Goal: Task Accomplishment & Management: Use online tool/utility

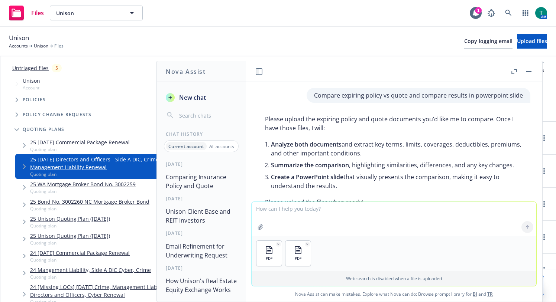
scroll to position [2107, 0]
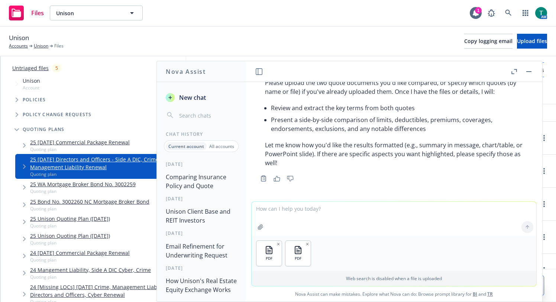
drag, startPoint x: 531, startPoint y: 70, endPoint x: 530, endPoint y: 74, distance: 4.0
click at [531, 70] on button "button" at bounding box center [528, 71] width 9 height 9
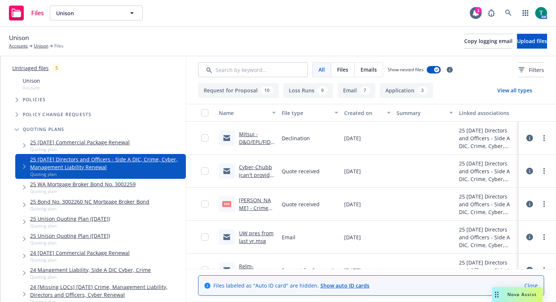
click at [521, 292] on span "Nova Assist" at bounding box center [521, 295] width 29 height 6
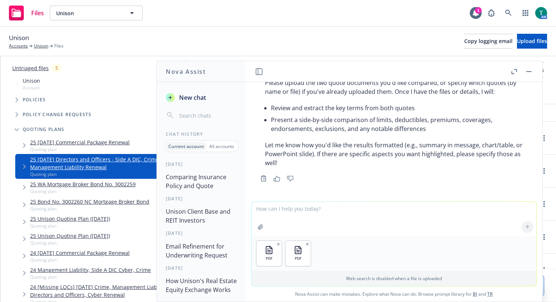
click at [307, 217] on textarea at bounding box center [394, 219] width 285 height 34
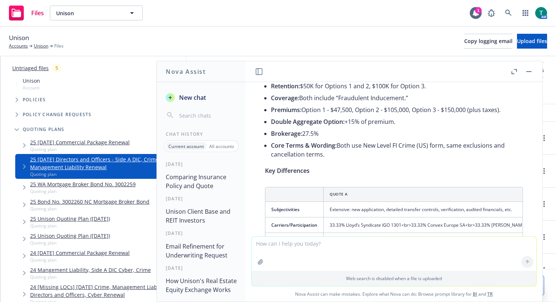
scroll to position [2259, 0]
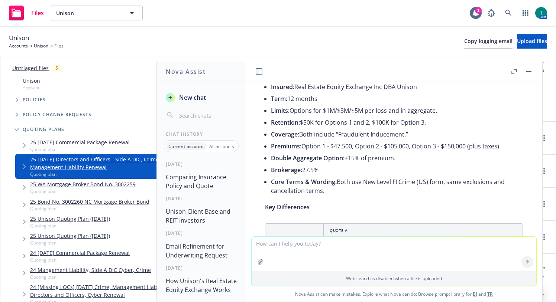
drag, startPoint x: 350, startPoint y: 205, endPoint x: 263, endPoint y: 151, distance: 102.7
click at [263, 151] on div "Here’s a summary comparison of your two attached Miller FI Crime quotes: Simila…" at bounding box center [394, 196] width 273 height 308
copy ul "Limits: Options for $1M/$3M/$5M per loss and in aggregate. Retention: $50K for …"
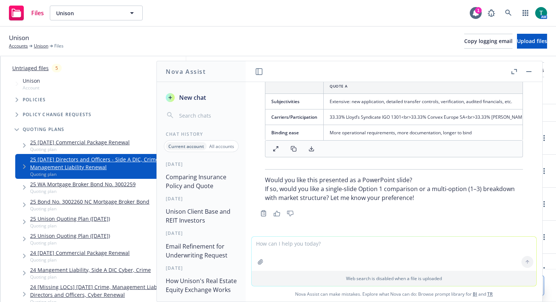
scroll to position [2444, 0]
click at [528, 72] on button "button" at bounding box center [528, 71] width 9 height 9
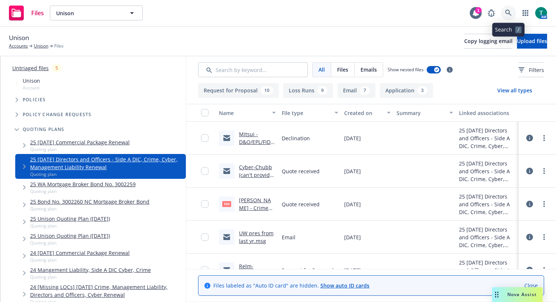
click at [509, 11] on icon at bounding box center [508, 13] width 6 height 6
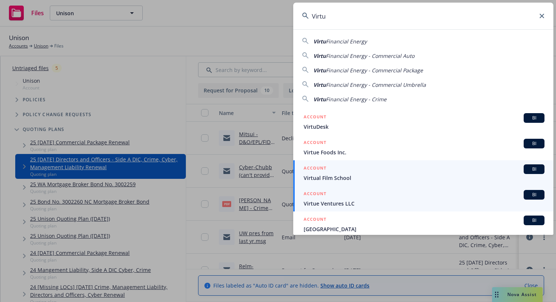
scroll to position [0, 0]
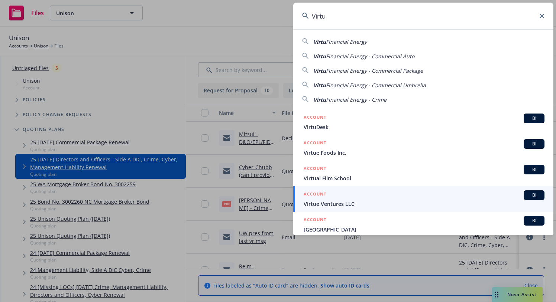
click at [349, 42] on span "Financial Energy" at bounding box center [346, 41] width 41 height 7
type input "Virtu Financial Energy"
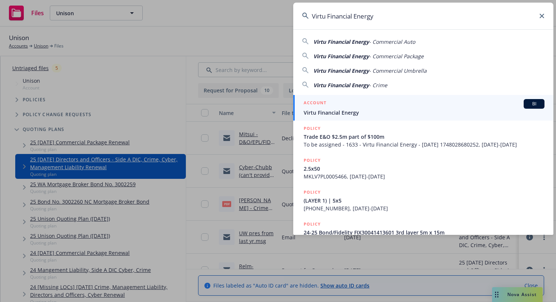
click at [527, 103] on span "BI" at bounding box center [534, 104] width 15 height 7
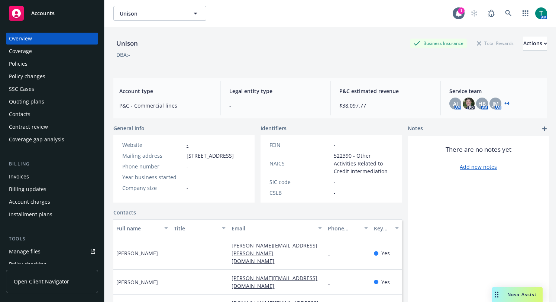
click at [528, 294] on span "Nova Assist" at bounding box center [521, 295] width 29 height 6
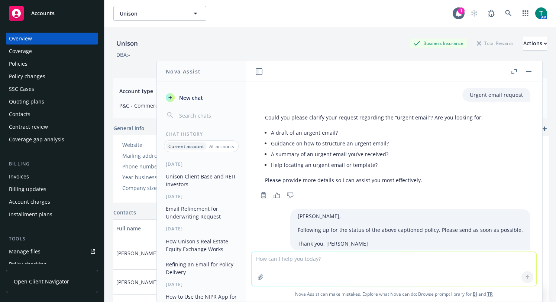
click at [356, 272] on textarea at bounding box center [394, 269] width 285 height 34
type textarea "refine email"
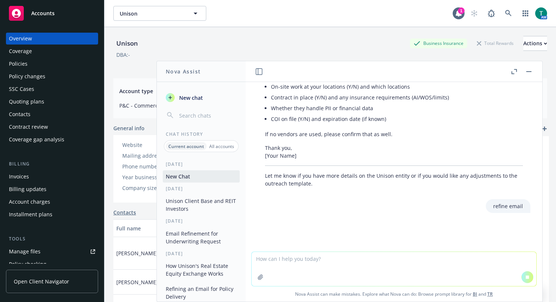
paste textarea "Hi John, Following up here to see what terms you can offer for renewal. Please …"
type textarea "Hi John, Following up here to see what terms you can offer for renewal. Please …"
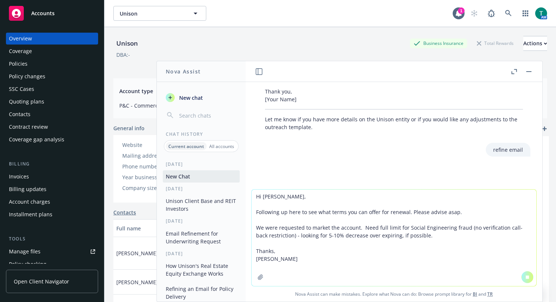
scroll to position [1118, 0]
click at [309, 247] on textarea "Hi John, Following up here to see what terms you can offer for renewal. Please …" at bounding box center [394, 238] width 285 height 97
click at [307, 257] on textarea "Hi John, Following up here to see what terms you can offer for renewal. Please …" at bounding box center [394, 238] width 285 height 97
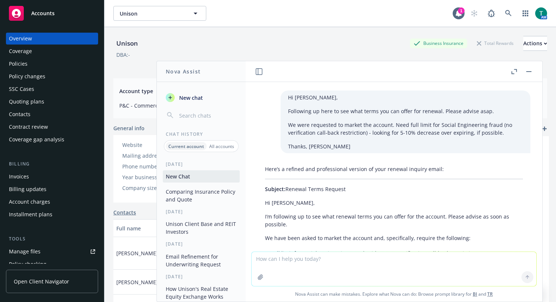
scroll to position [1612, 0]
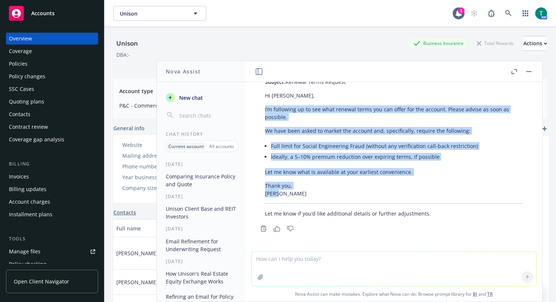
drag, startPoint x: 292, startPoint y: 221, endPoint x: 248, endPoint y: 112, distance: 117.6
click at [248, 112] on div "Urgent email request Could you please clarify your request regarding the “urgen…" at bounding box center [394, 167] width 297 height 170
copy div "I’m following up to see what renewal terms you can offer for the account. Pleas…"
drag, startPoint x: 527, startPoint y: 69, endPoint x: 549, endPoint y: 68, distance: 21.6
click at [527, 69] on button "button" at bounding box center [528, 71] width 9 height 9
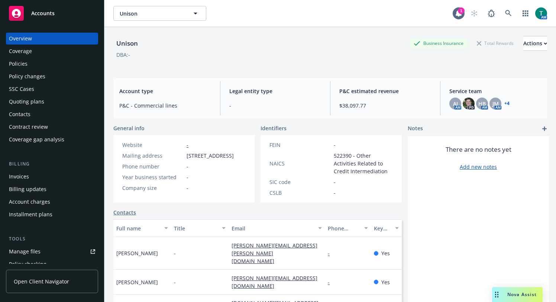
click at [291, 290] on link "carly.bedford@unison.com" at bounding box center [275, 282] width 86 height 15
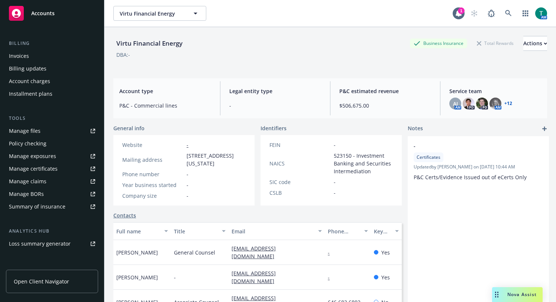
scroll to position [120, 0]
click at [38, 143] on div "Policy checking" at bounding box center [28, 145] width 38 height 12
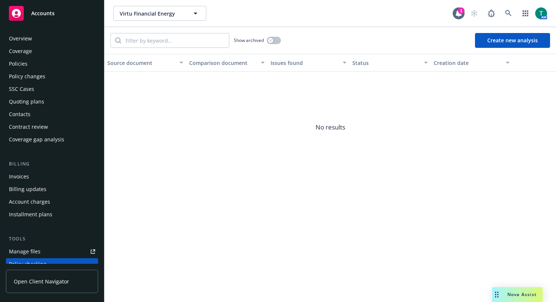
click at [26, 60] on div "Policies" at bounding box center [18, 64] width 19 height 12
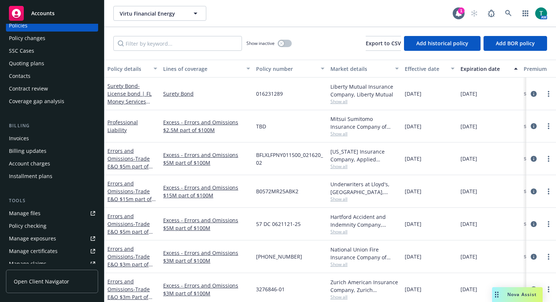
scroll to position [111, 0]
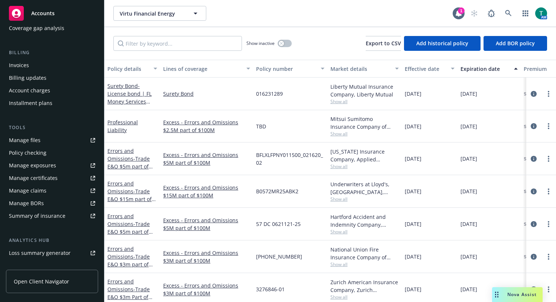
click at [48, 140] on link "Manage files" at bounding box center [52, 141] width 92 height 12
click at [30, 140] on div "Manage files" at bounding box center [25, 141] width 32 height 12
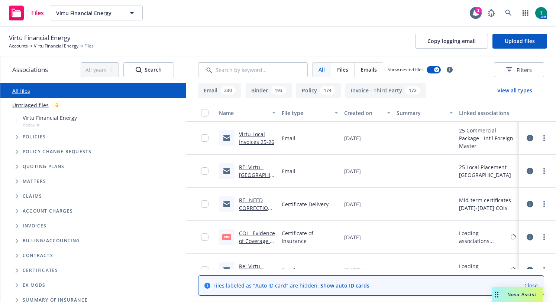
click at [16, 166] on icon "Tree Example" at bounding box center [17, 167] width 3 height 4
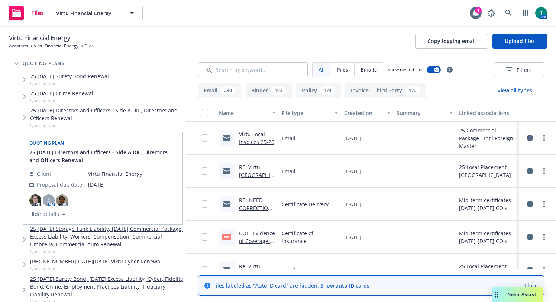
scroll to position [111, 0]
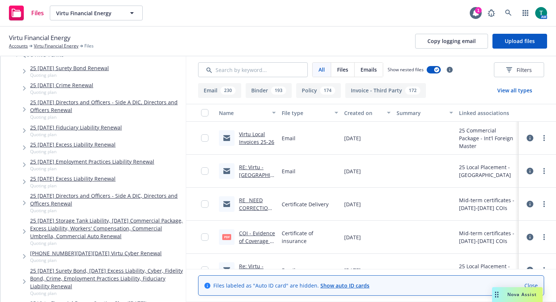
click at [60, 253] on link "25 2025-2026 Virtu Cyber Renewal" at bounding box center [96, 254] width 132 height 8
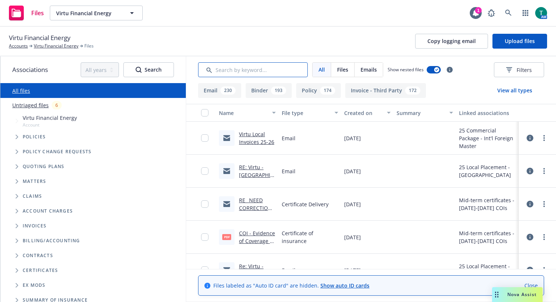
click at [252, 67] on input "Search by keyword..." at bounding box center [253, 69] width 110 height 15
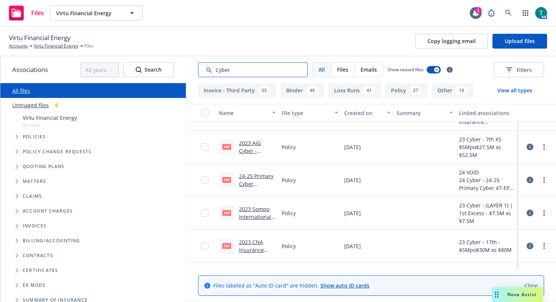
scroll to position [37, 0]
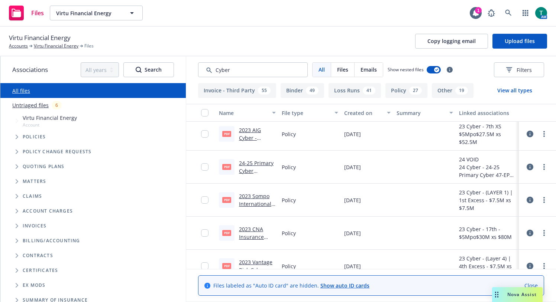
click at [258, 197] on link "2023 Sompo International Cyber - Policy.pdf" at bounding box center [255, 208] width 32 height 30
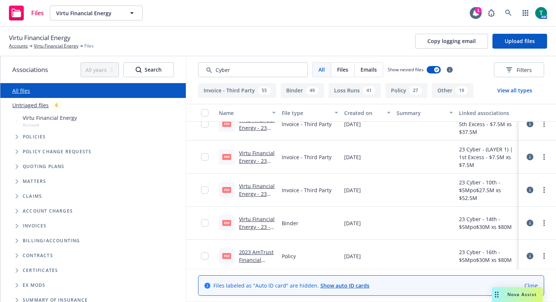
scroll to position [669, 0]
click at [243, 71] on input "Search by keyword..." at bounding box center [253, 69] width 110 height 15
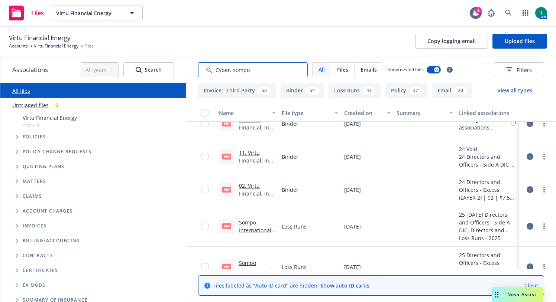
type input "Cyber, sompo"
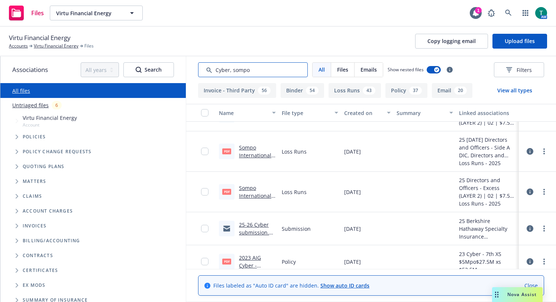
scroll to position [780, 0]
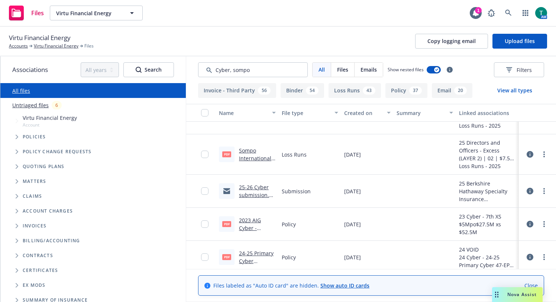
click at [259, 186] on link "25-26 Cyber submission.msg" at bounding box center [256, 195] width 35 height 23
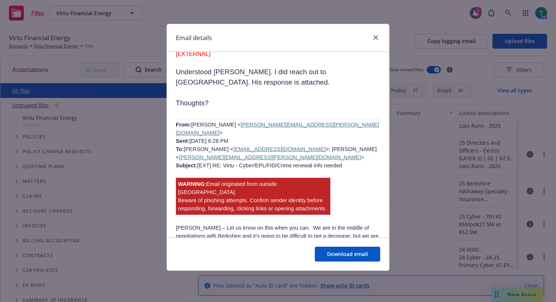
scroll to position [2527, 0]
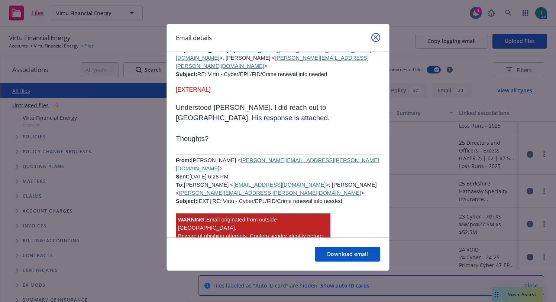
click at [376, 36] on icon "close" at bounding box center [375, 37] width 4 height 4
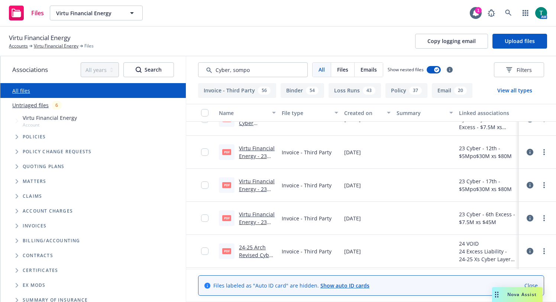
scroll to position [2601, 0]
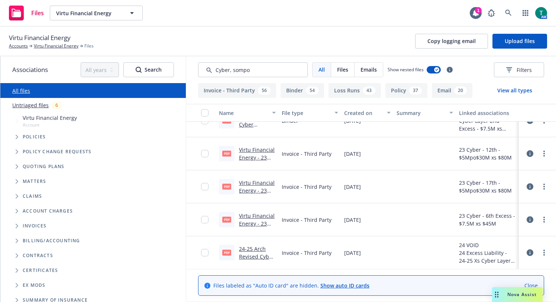
click at [521, 294] on span "Nova Assist" at bounding box center [521, 295] width 29 height 6
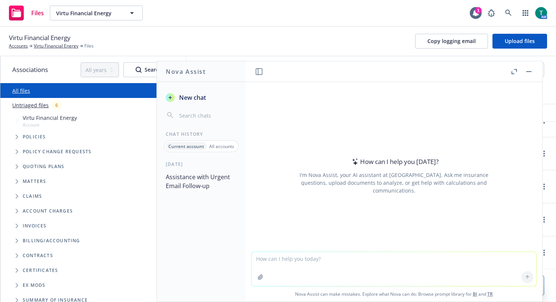
click at [286, 263] on textarea at bounding box center [394, 269] width 285 height 34
click at [390, 262] on textarea "Compare WC auto renewal quote to last year's policy and" at bounding box center [394, 269] width 285 height 35
click at [480, 264] on textarea "Compare WC auto renewal quote to last year's policy and create spreadsheet comp…" at bounding box center [394, 269] width 285 height 35
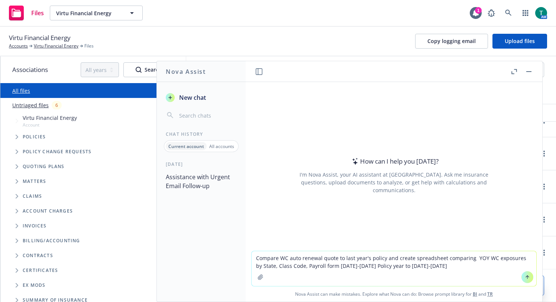
click at [340, 267] on textarea "Compare WC auto renewal quote to last year's policy and create spreadsheet comp…" at bounding box center [394, 269] width 285 height 35
drag, startPoint x: 353, startPoint y: 265, endPoint x: 357, endPoint y: 241, distance: 24.9
click at [353, 265] on textarea "Compare WC auto renewal quote to last year's policy and create spreadsheet comp…" at bounding box center [394, 269] width 285 height 35
click at [424, 267] on textarea "Compare WC auto renewal quote to last year's policy and create spreadsheet comp…" at bounding box center [394, 269] width 285 height 35
drag, startPoint x: 302, startPoint y: 260, endPoint x: 189, endPoint y: 260, distance: 113.7
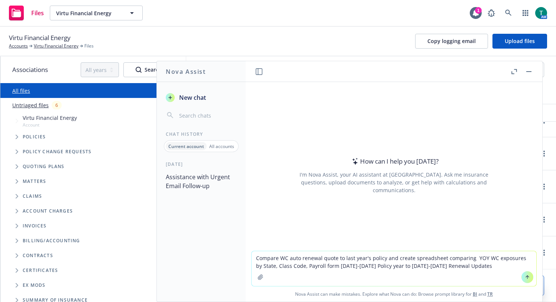
click at [245, 260] on div "Nova Assist New chat Chat History Current account All accounts Today Assistance…" at bounding box center [393, 182] width 297 height 242
click at [478, 268] on textarea "Compare WC auto renewal quote to last year's policy and create spreadsheet comp…" at bounding box center [394, 269] width 285 height 35
click at [314, 266] on textarea "Compare WC auto renewal quote to last year's policy and create spreadsheet comp…" at bounding box center [394, 269] width 285 height 35
click at [465, 264] on textarea "Compare WC auto renewal quote to last year's policy and create spreadsheet comp…" at bounding box center [394, 269] width 285 height 35
drag, startPoint x: 473, startPoint y: 270, endPoint x: 237, endPoint y: 259, distance: 236.2
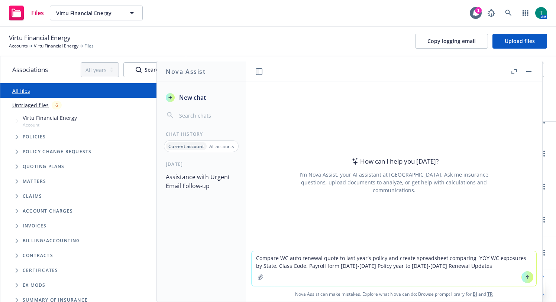
click at [245, 259] on div "Nova Assist New chat Chat History Current account All accounts Today Assistance…" at bounding box center [393, 182] width 297 height 242
type textarea "Compare WC auto renewal quote to last year's policy and create spreadsheet comp…"
click at [476, 271] on textarea "Compare WC auto renewal quote to last year's policy and create spreadsheet comp…" at bounding box center [394, 269] width 285 height 35
click at [461, 268] on textarea "Compare WC auto renewal quote to last year's policy and create spreadsheet comp…" at bounding box center [394, 269] width 285 height 35
drag, startPoint x: 427, startPoint y: 260, endPoint x: 246, endPoint y: 254, distance: 181.1
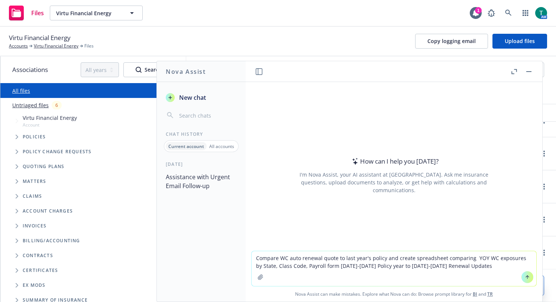
click at [246, 254] on div "Compare WC auto renewal quote to last year's policy and create spreadsheet comp…" at bounding box center [394, 276] width 297 height 51
click at [479, 274] on textarea "Compare WC auto renewal quote to last year's policy and create spreadsheet comp…" at bounding box center [394, 269] width 285 height 35
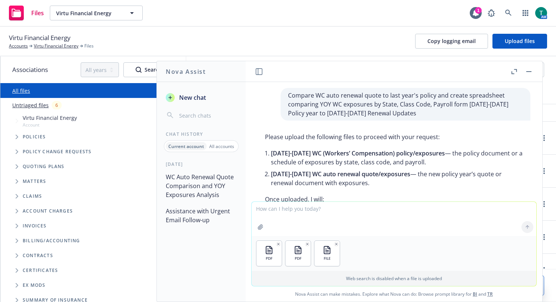
scroll to position [2750, 0]
click at [329, 217] on textarea at bounding box center [394, 219] width 285 height 34
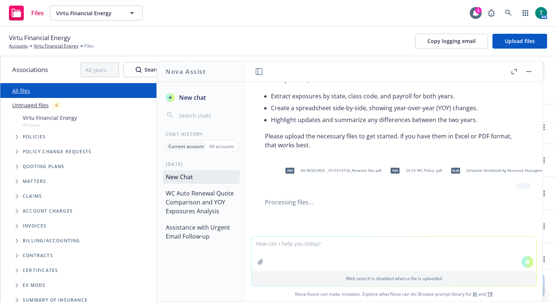
scroll to position [2824, 0]
click at [354, 252] on textarea at bounding box center [394, 254] width 285 height 34
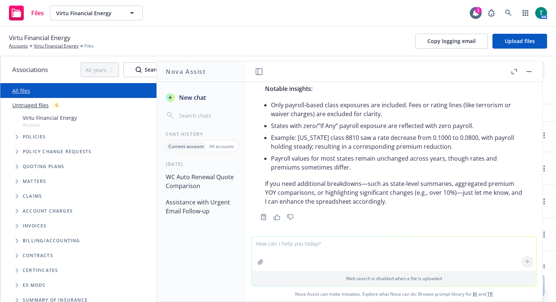
scroll to position [402, 0]
click at [338, 245] on textarea at bounding box center [394, 254] width 285 height 34
click at [324, 244] on textarea "I need a" at bounding box center [394, 253] width 285 height 35
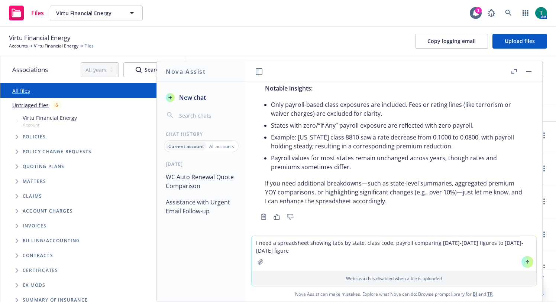
type textarea "I need a spreadsheet showing tabs by state, class code, payroll comparing 2024-…"
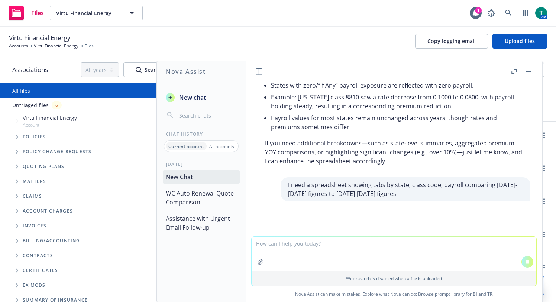
scroll to position [433, 0]
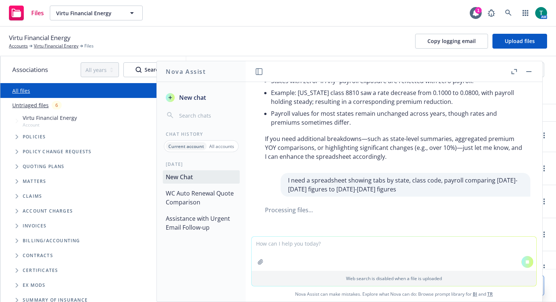
drag, startPoint x: 349, startPoint y: 184, endPoint x: 353, endPoint y: 181, distance: 4.5
click at [350, 183] on p "I need a spreadsheet showing tabs by state, class code, payroll comparing 2024-…" at bounding box center [405, 185] width 235 height 18
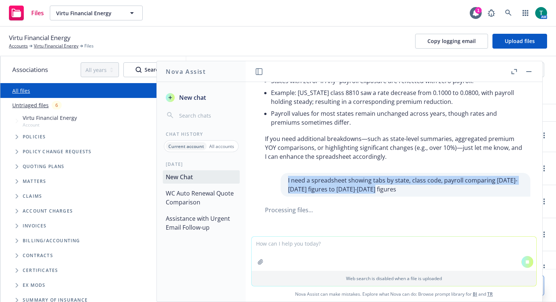
drag, startPoint x: 362, startPoint y: 179, endPoint x: 275, endPoint y: 170, distance: 87.9
click at [281, 173] on div "I need a spreadsheet showing tabs by state, class code, payroll comparing 2024-…" at bounding box center [406, 185] width 250 height 24
copy p "I need a spreadsheet showing tabs by state, class code, payroll comparing 2024-…"
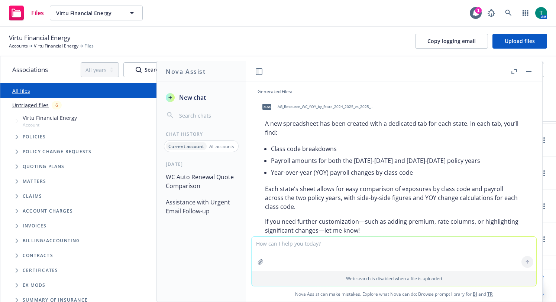
scroll to position [532, 0]
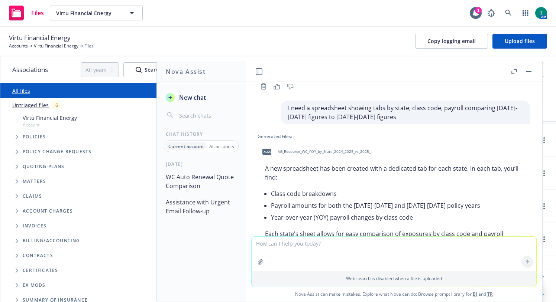
click at [311, 149] on span "AG_Resource_WC_YOY_by_State_2024_2025_vs_2025_2026.xlsx" at bounding box center [326, 151] width 97 height 5
click at [311, 143] on div "xlsx AG_Resource_WC_YOY_by_State_2024_2025_vs_2025_2026.xlsx" at bounding box center [394, 152] width 273 height 19
click at [291, 149] on span "AG_Resource_WC_YOY_by_State_2024_2025_vs_2025_2026.xlsx" at bounding box center [326, 151] width 97 height 5
click at [291, 143] on div "xlsx AG_Resource_WC_YOY_by_State_2024_2025_vs_2025_2026.xlsx" at bounding box center [394, 152] width 273 height 19
click at [311, 149] on span "AG_Resource_WC_YOY_by_State_2024_2025_vs_2025_2026.xlsx" at bounding box center [326, 151] width 97 height 5
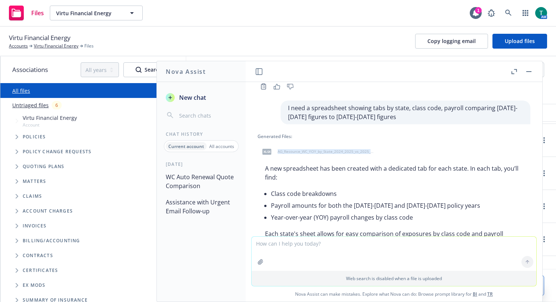
click at [311, 143] on div "xlsx AG_Resource_WC_YOY_by_State_2024_2025_vs_2025_2026.xlsx" at bounding box center [394, 152] width 273 height 19
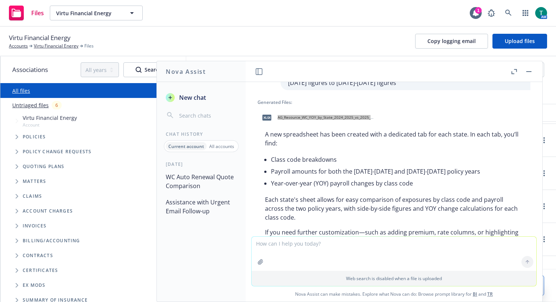
scroll to position [569, 0]
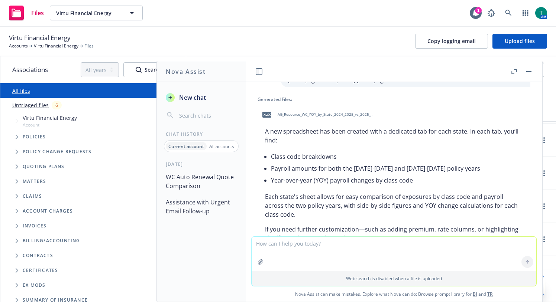
click at [291, 245] on textarea at bounding box center [394, 254] width 285 height 34
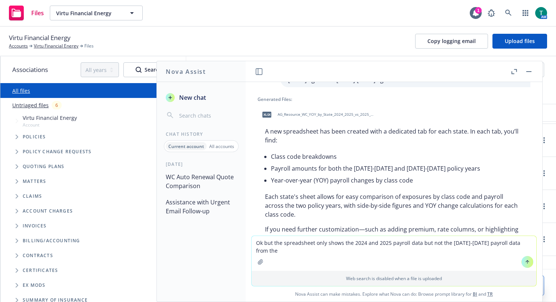
drag, startPoint x: 373, startPoint y: 243, endPoint x: 362, endPoint y: 243, distance: 11.1
click at [362, 243] on textarea "Ok but the spreadsheet only shows the 2024 and 2025 payroll data but not the 20…" at bounding box center [394, 253] width 285 height 35
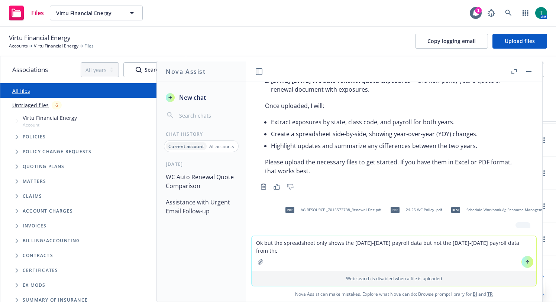
scroll to position [86, 0]
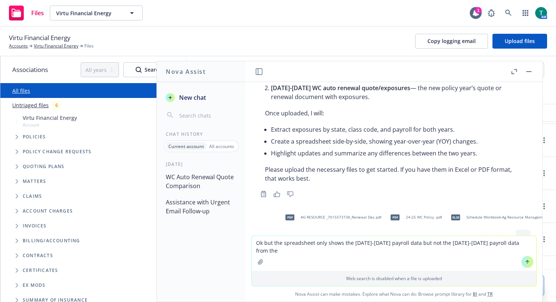
click at [515, 243] on textarea "Ok but the spreadsheet only shows the 2024-2025 payroll data but not the 2025-2…" at bounding box center [394, 253] width 285 height 35
type textarea "Ok but the spreadsheet only shows the 2024-2025 payroll data but not the 2025-2…"
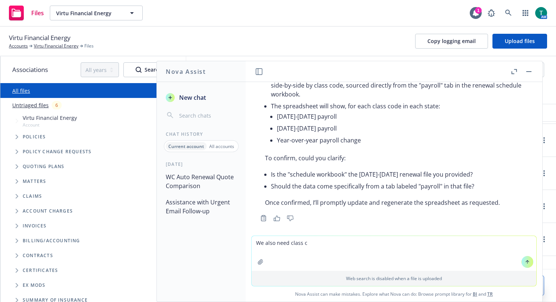
scroll to position [844, 0]
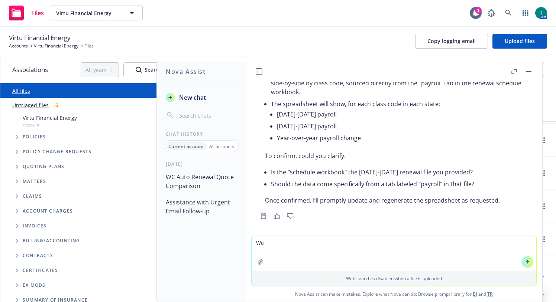
type textarea "W"
type textarea "Yes the schedule workbook is the 2025-2025 renewal file I provided"
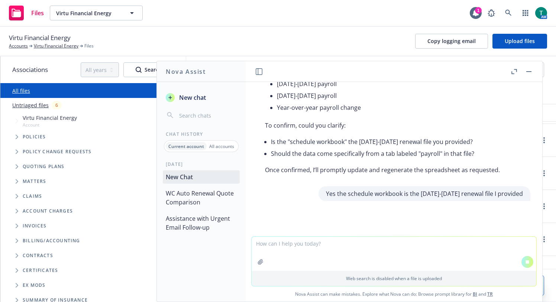
scroll to position [838, 0]
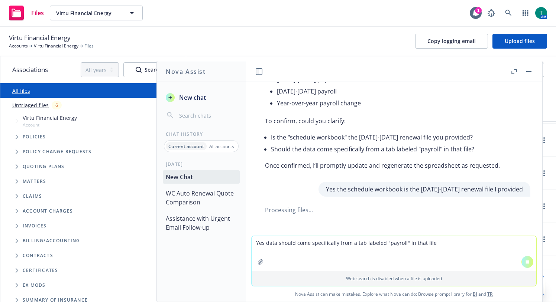
click at [434, 243] on textarea "Yes data should come specifically from a tab labeled "payroll" in that file" at bounding box center [394, 253] width 285 height 35
type textarea "Yes data should come specifically from a tab labeled "payroll" in that file"
drag, startPoint x: 441, startPoint y: 240, endPoint x: 436, endPoint y: 243, distance: 5.9
click at [441, 240] on textarea "Yes data should come specifically from a tab labeled "payroll" in that file" at bounding box center [394, 253] width 285 height 35
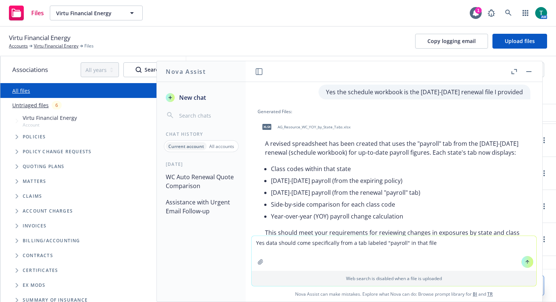
scroll to position [989, 0]
click at [310, 125] on span "AG_Resource_WC_YOY_by_State_Tabs.xlsx" at bounding box center [314, 127] width 73 height 5
drag, startPoint x: 442, startPoint y: 252, endPoint x: 437, endPoint y: 247, distance: 6.0
click at [442, 252] on textarea "Yes data should come specifically from a tab labeled "payroll" in that file" at bounding box center [394, 253] width 285 height 35
drag, startPoint x: 440, startPoint y: 244, endPoint x: 169, endPoint y: 249, distance: 270.2
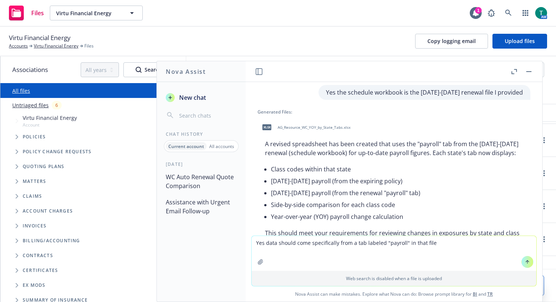
click at [245, 249] on div "Nova Assist New chat Chat History Current account All accounts Today WC Auto Re…" at bounding box center [393, 182] width 297 height 242
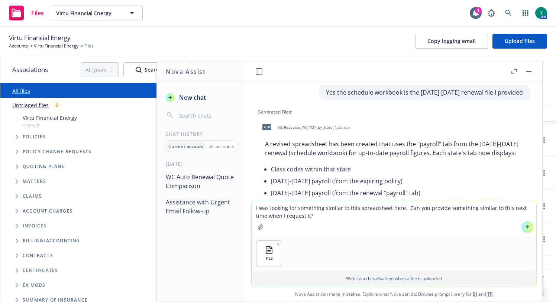
type textarea "I was looking for something similar to this spreadsheet here. Can you provide s…"
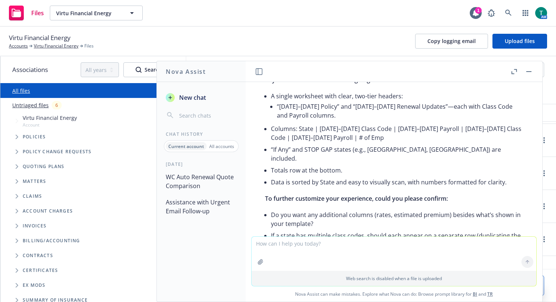
scroll to position [1286, 0]
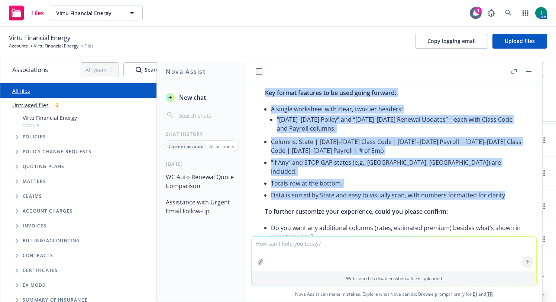
drag, startPoint x: 501, startPoint y: 185, endPoint x: 257, endPoint y: 95, distance: 259.5
click at [257, 95] on div "Thank you for sharing your example file. I’ve reviewed its structure and can ab…" at bounding box center [394, 193] width 285 height 281
copy div "Key format features to be used going forward: A single worksheet with clear, tw…"
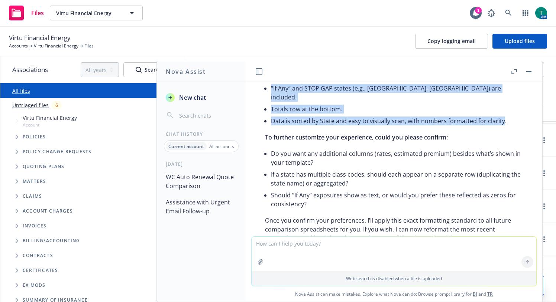
scroll to position [1398, 0]
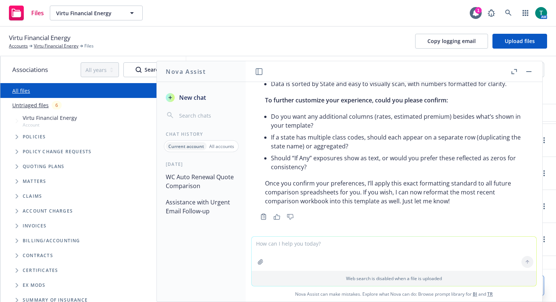
click at [341, 249] on textarea at bounding box center [394, 254] width 285 height 34
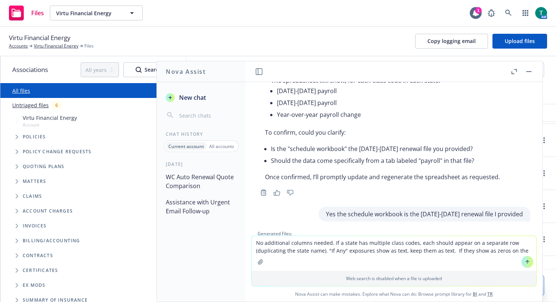
scroll to position [877, 0]
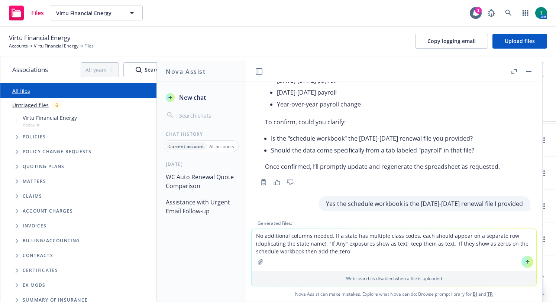
type textarea "No additional columns needed. If a state has multiple class codes, each should …"
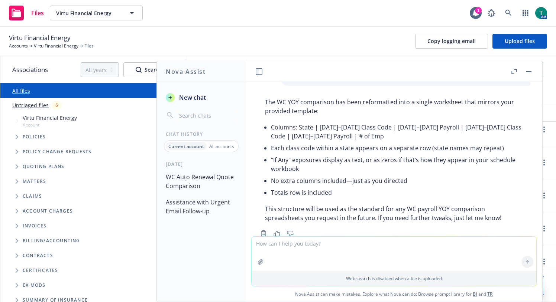
scroll to position [1601, 0]
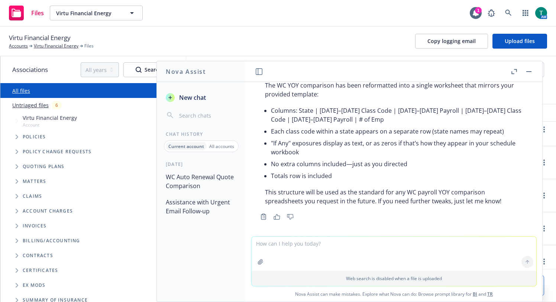
click at [531, 71] on button "button" at bounding box center [528, 71] width 9 height 9
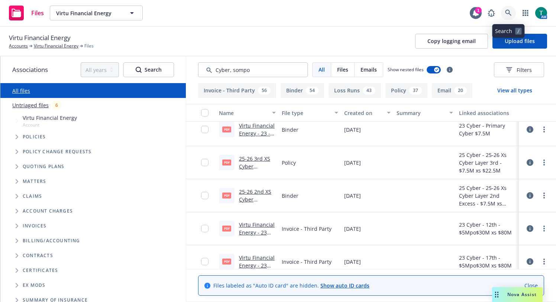
click at [506, 13] on icon at bounding box center [508, 13] width 7 height 7
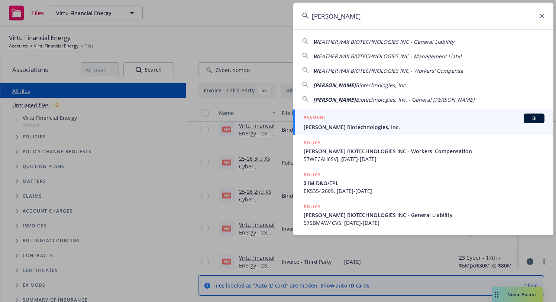
type input "Weatherwax"
click at [376, 130] on span "[PERSON_NAME] Biotechnologies, Inc." at bounding box center [424, 127] width 241 height 8
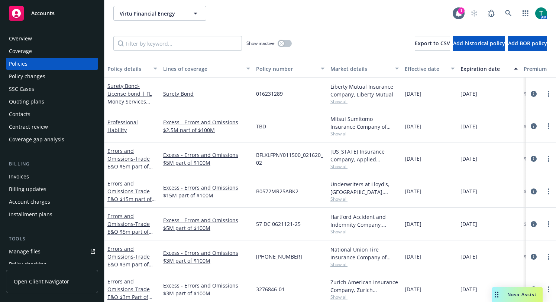
scroll to position [111, 0]
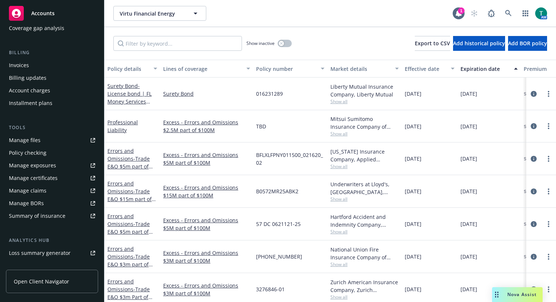
click at [507, 295] on span "Nova Assist" at bounding box center [521, 295] width 29 height 6
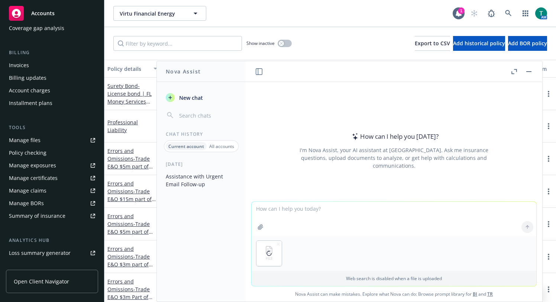
click at [278, 216] on textarea at bounding box center [394, 219] width 285 height 34
drag, startPoint x: 329, startPoint y: 209, endPoint x: 280, endPoint y: 208, distance: 49.1
click at [280, 208] on textarea "Use this template below and" at bounding box center [394, 218] width 285 height 35
drag, startPoint x: 313, startPoint y: 219, endPoint x: 312, endPoint y: 211, distance: 7.5
click at [313, 218] on textarea "Use this template below and" at bounding box center [394, 218] width 285 height 35
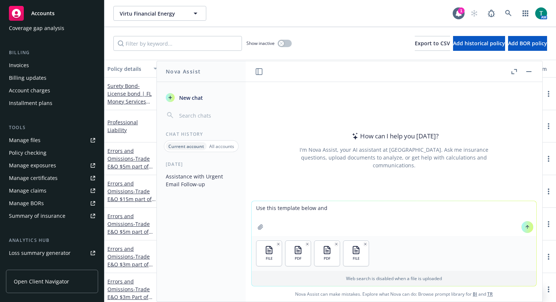
click at [318, 207] on textarea "Use this template below and" at bounding box center [394, 218] width 285 height 35
drag, startPoint x: 329, startPoint y: 210, endPoint x: 313, endPoint y: 207, distance: 16.6
click at [313, 207] on textarea "Use this template below and" at bounding box center [394, 218] width 285 height 35
click at [399, 207] on textarea "Use this template below (1st attachment) and" at bounding box center [394, 218] width 285 height 35
paste textarea "Compare WC auto renewal quote to last year's policy and create spreadsheet comp…"
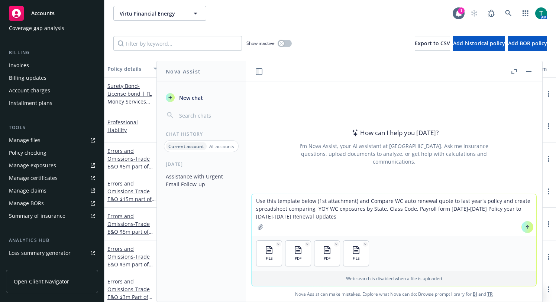
click at [495, 200] on textarea "Use this template below (1st attachment) and Compare WC auto renewal quote to l…" at bounding box center [394, 215] width 285 height 42
click at [504, 200] on textarea "Use this template below (1st attachment) and Compare WC auto renewal quote to l…" at bounding box center [394, 215] width 285 height 42
click at [502, 201] on textarea "Use this template below (1st attachment) and Compare WC auto renewal quote to l…" at bounding box center [394, 215] width 285 height 42
drag, startPoint x: 409, startPoint y: 200, endPoint x: 414, endPoint y: 195, distance: 6.8
click at [409, 199] on textarea "Use this template below (1st attachment) and Compare WC auto renewal quote to l…" at bounding box center [394, 215] width 285 height 42
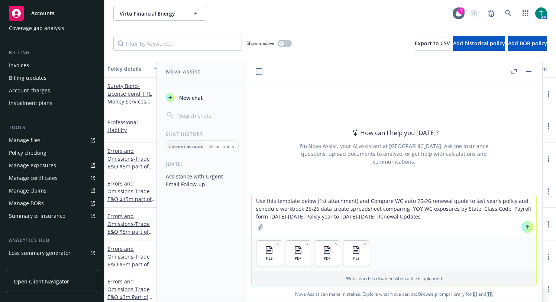
click at [492, 201] on textarea "Use this template below (1st attachment) and Compare WC auto 25-26 renewal quot…" at bounding box center [394, 215] width 285 height 42
type textarea "Use this template below (1st attachment) and Compare WC auto 25-26 renewal quot…"
click at [428, 218] on textarea "Use this template below (1st attachment) and Compare WC auto 25-26 renewal quot…" at bounding box center [394, 215] width 285 height 42
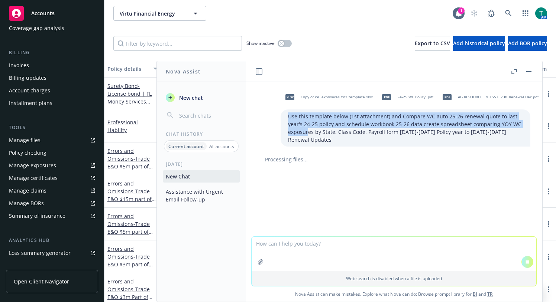
drag, startPoint x: 297, startPoint y: 127, endPoint x: 279, endPoint y: 116, distance: 20.7
click at [281, 116] on div "Use this template below (1st attachment) and Compare WC auto 25-26 renewal quot…" at bounding box center [406, 128] width 250 height 37
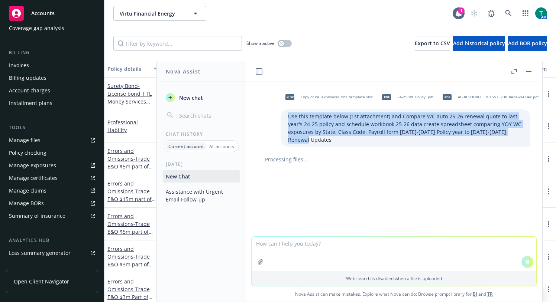
drag, startPoint x: 311, startPoint y: 139, endPoint x: 275, endPoint y: 115, distance: 43.2
click at [275, 115] on div "xlsx Copy of WC exposures YoY template.xlsx pdf 24-25 WC Policy .pdf pdf AG RES…" at bounding box center [394, 117] width 285 height 59
copy p "Use this template below (1st attachment) and Compare WC auto 25-26 renewal quot…"
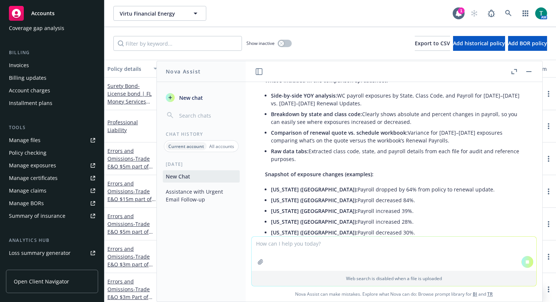
click at [334, 254] on textarea at bounding box center [394, 254] width 285 height 34
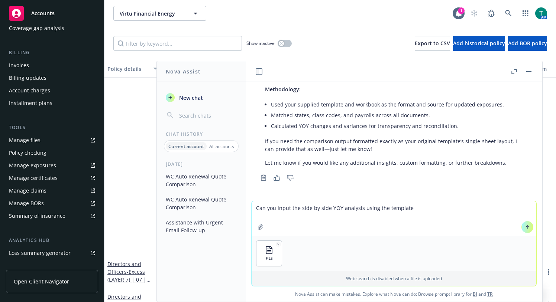
scroll to position [1561, 0]
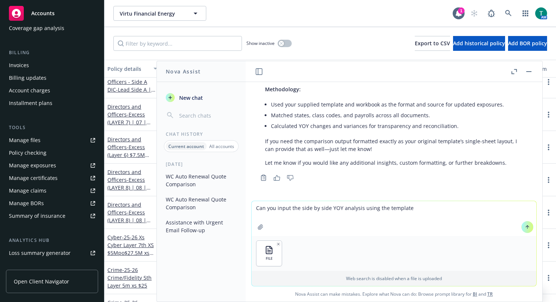
click at [288, 209] on textarea "Can you input the side by side YOY analysis using the template" at bounding box center [394, 218] width 285 height 35
drag, startPoint x: 424, startPoint y: 208, endPoint x: 385, endPoint y: 204, distance: 39.2
click at [385, 204] on textarea "Can you input the data using the attached template to the side by side YOY anal…" at bounding box center [394, 218] width 285 height 35
drag, startPoint x: 495, startPoint y: 206, endPoint x: 439, endPoint y: 204, distance: 56.1
click at [439, 204] on textarea "Can you input the data using the attached template to compare YOY analysis usin…" at bounding box center [394, 218] width 285 height 35
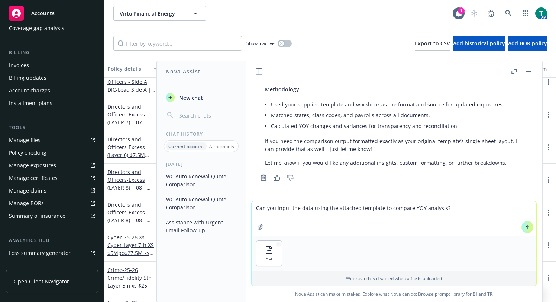
type textarea "Can you input the data using the attached template to compare YOY analysis?"
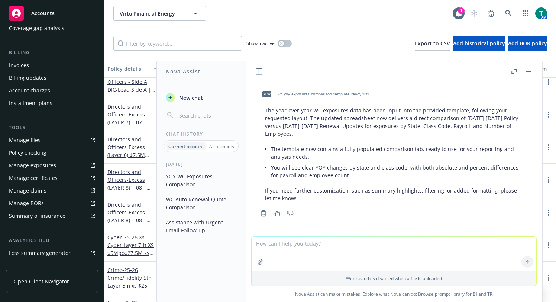
scroll to position [459, 0]
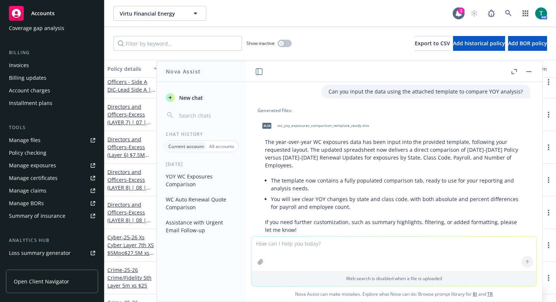
click at [319, 123] on span "wc_yoy_exposures_comparison_template_ready.xlsx" at bounding box center [323, 125] width 91 height 5
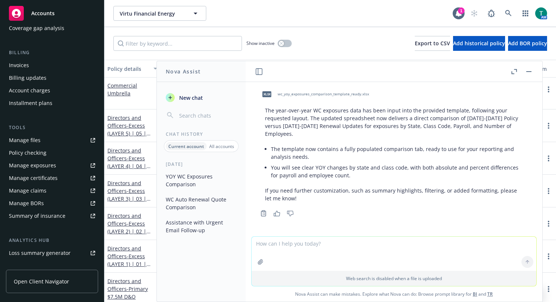
scroll to position [2896, 0]
drag, startPoint x: 529, startPoint y: 70, endPoint x: 530, endPoint y: 75, distance: 4.9
click at [529, 70] on button "button" at bounding box center [528, 71] width 9 height 9
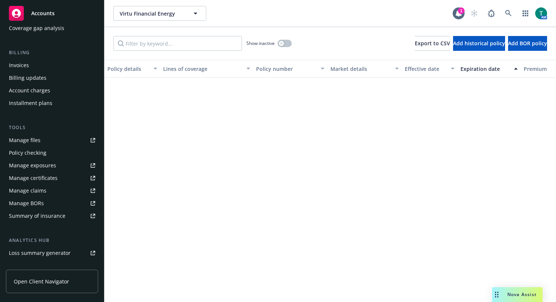
scroll to position [0, 0]
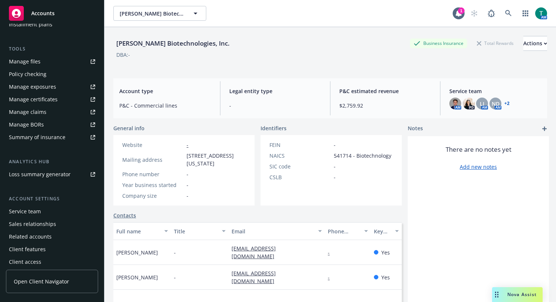
scroll to position [194, 0]
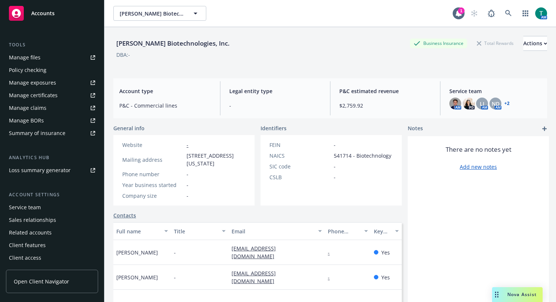
click at [48, 211] on div "Service team" at bounding box center [52, 208] width 86 height 12
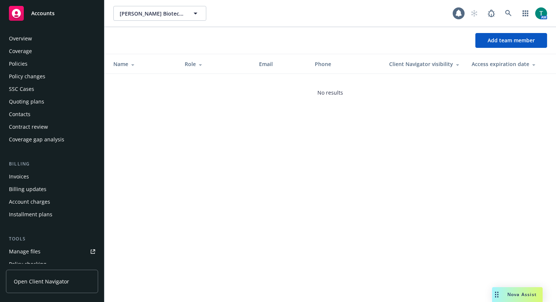
scroll to position [194, 0]
